Goal: Task Accomplishment & Management: Manage account settings

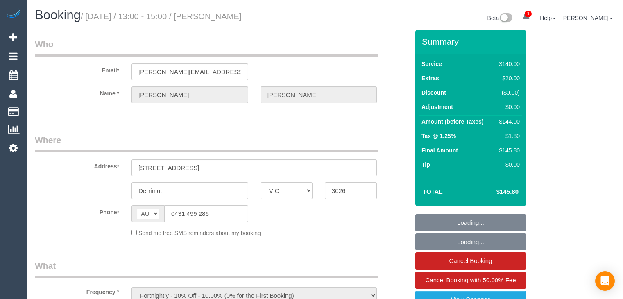
select select "VIC"
select select "string:stripe-pm_1OKVq52GScqysDRV3GVpBaqZ"
select select "number:28"
select select "number:14"
select select "number:18"
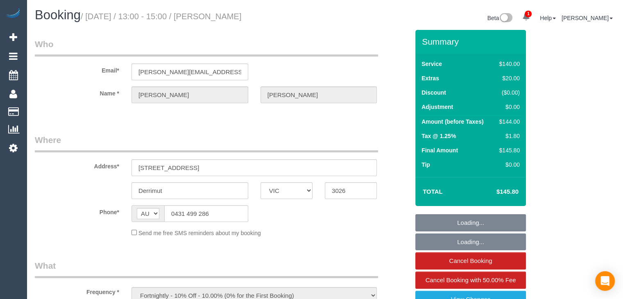
select select "number:36"
select select "number:34"
select select "number:12"
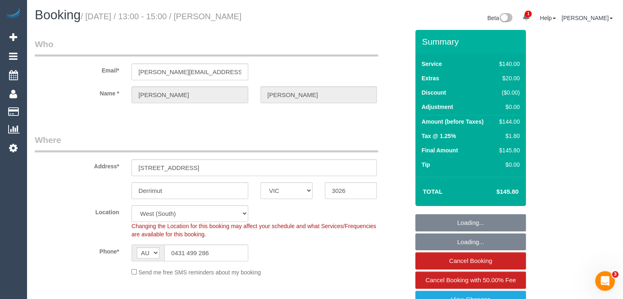
select select "object:976"
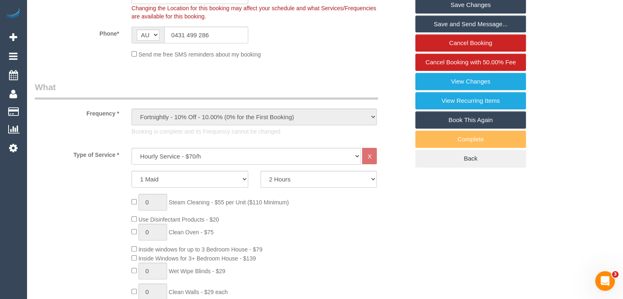
scroll to position [219, 0]
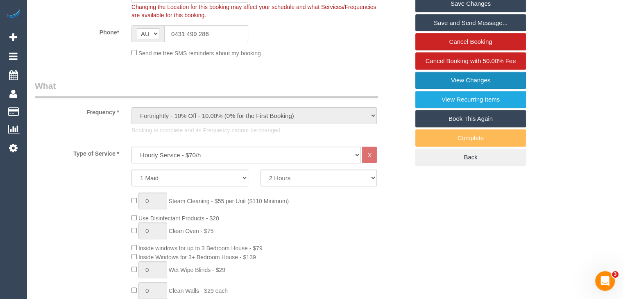
click at [495, 80] on link "View Changes" at bounding box center [470, 80] width 111 height 17
